Goal: Register for event/course

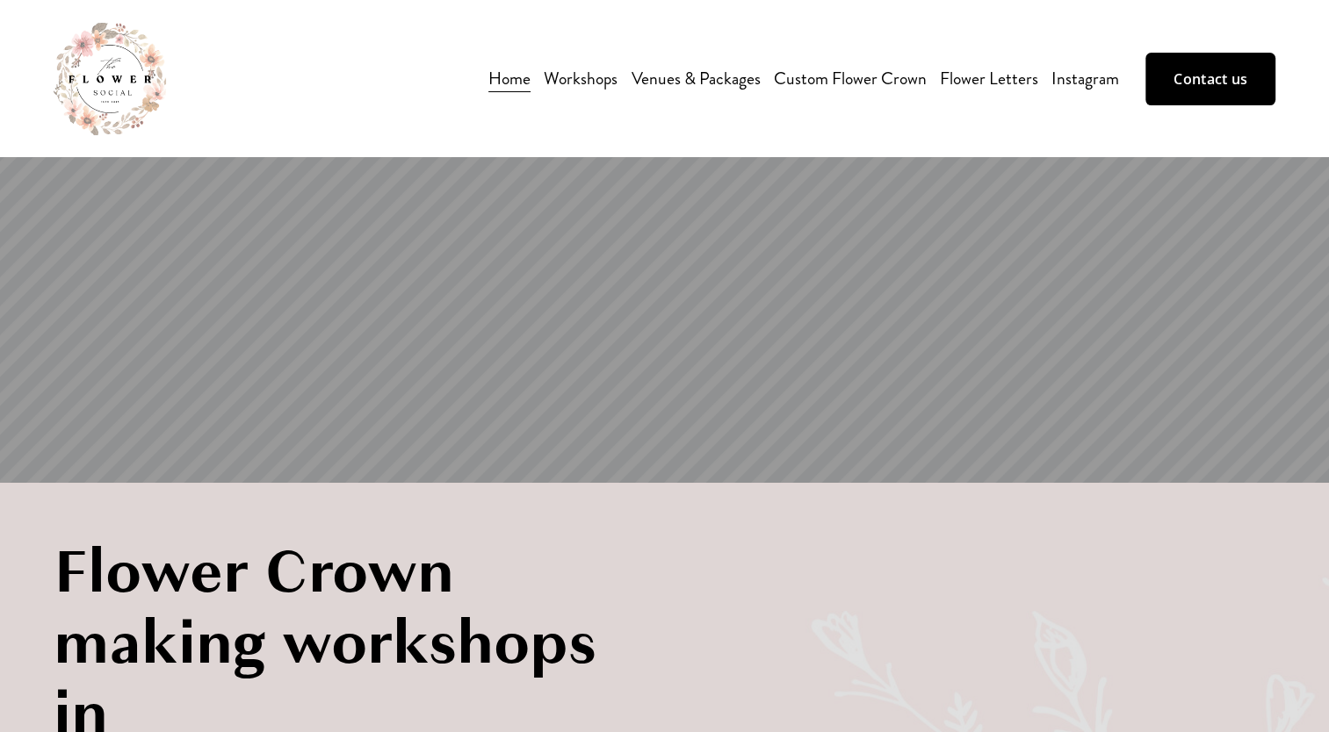
click at [667, 81] on link "Venues & Packages" at bounding box center [695, 78] width 129 height 31
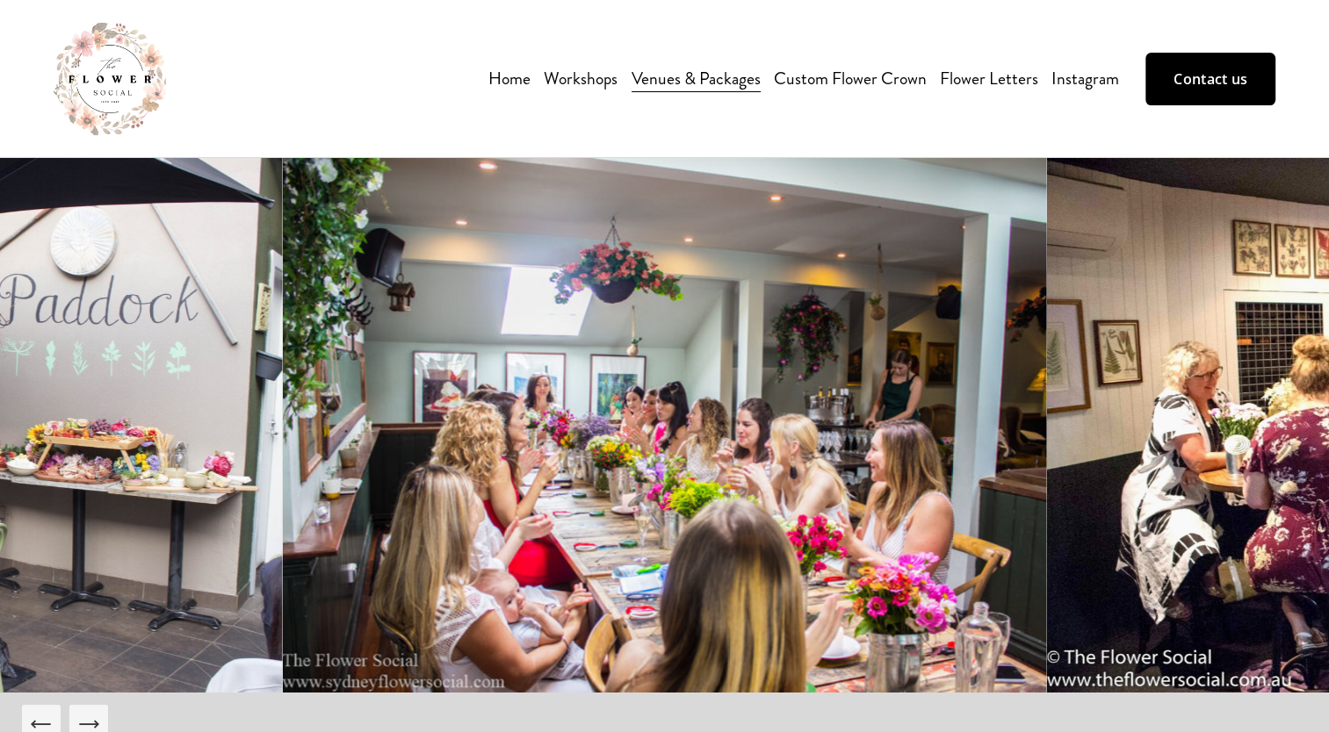
click at [569, 82] on span "Workshops" at bounding box center [581, 78] width 74 height 27
click at [0, 0] on span "Pressed Flower Art Frame" at bounding box center [0, 0] width 0 height 0
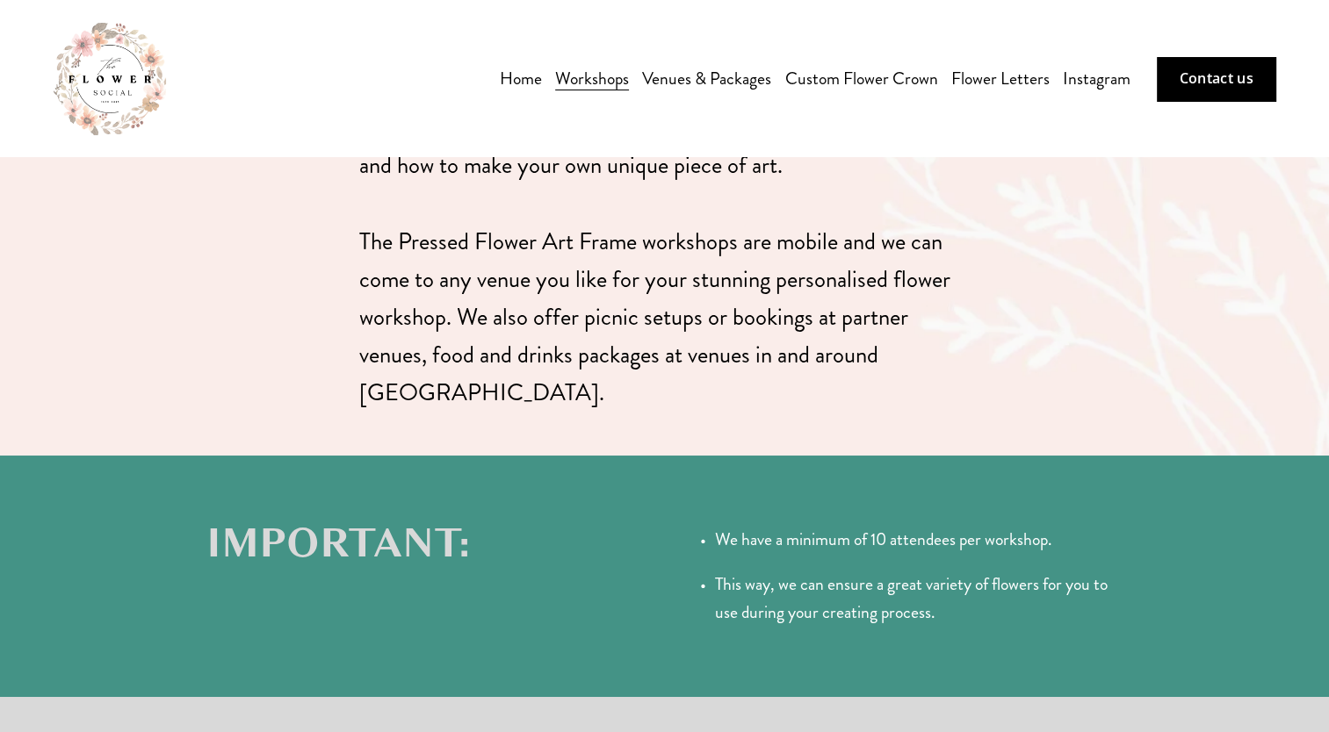
scroll to position [802, 0]
